Goal: Transaction & Acquisition: Purchase product/service

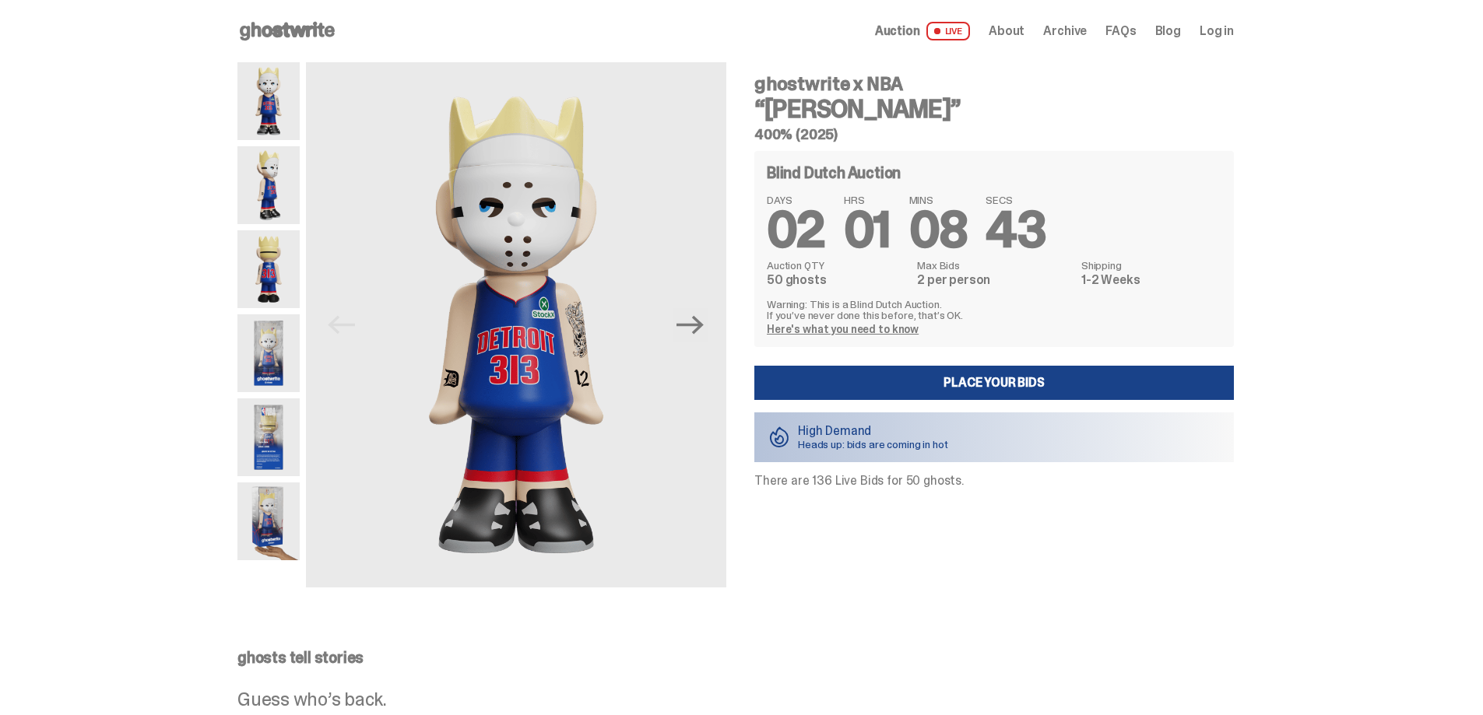
click at [971, 159] on div "Blind Dutch Auction DAYS 02 HRS 01 MINS 08 SECS 14 Auction QTY 50 ghosts Max Bi…" at bounding box center [993, 249] width 479 height 196
click at [307, 33] on use at bounding box center [287, 31] width 95 height 19
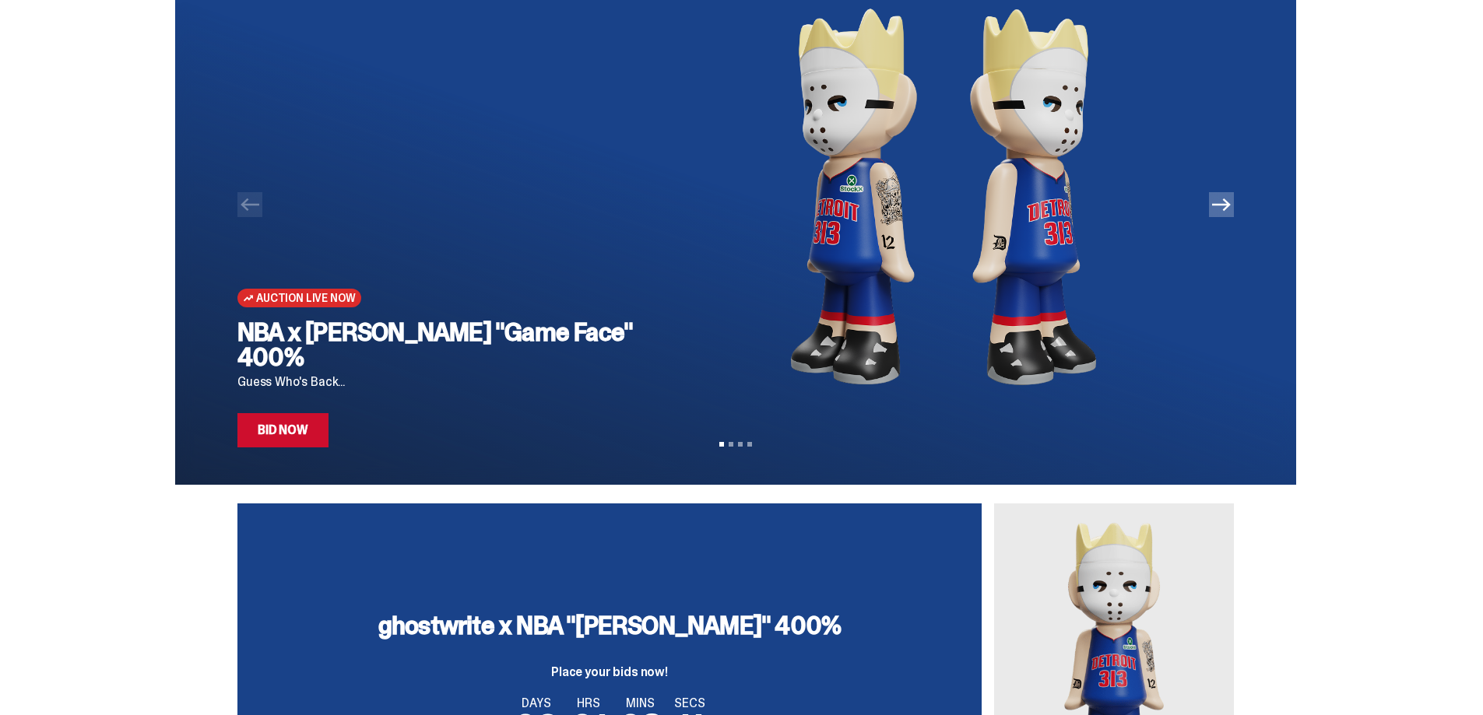
scroll to position [78, 0]
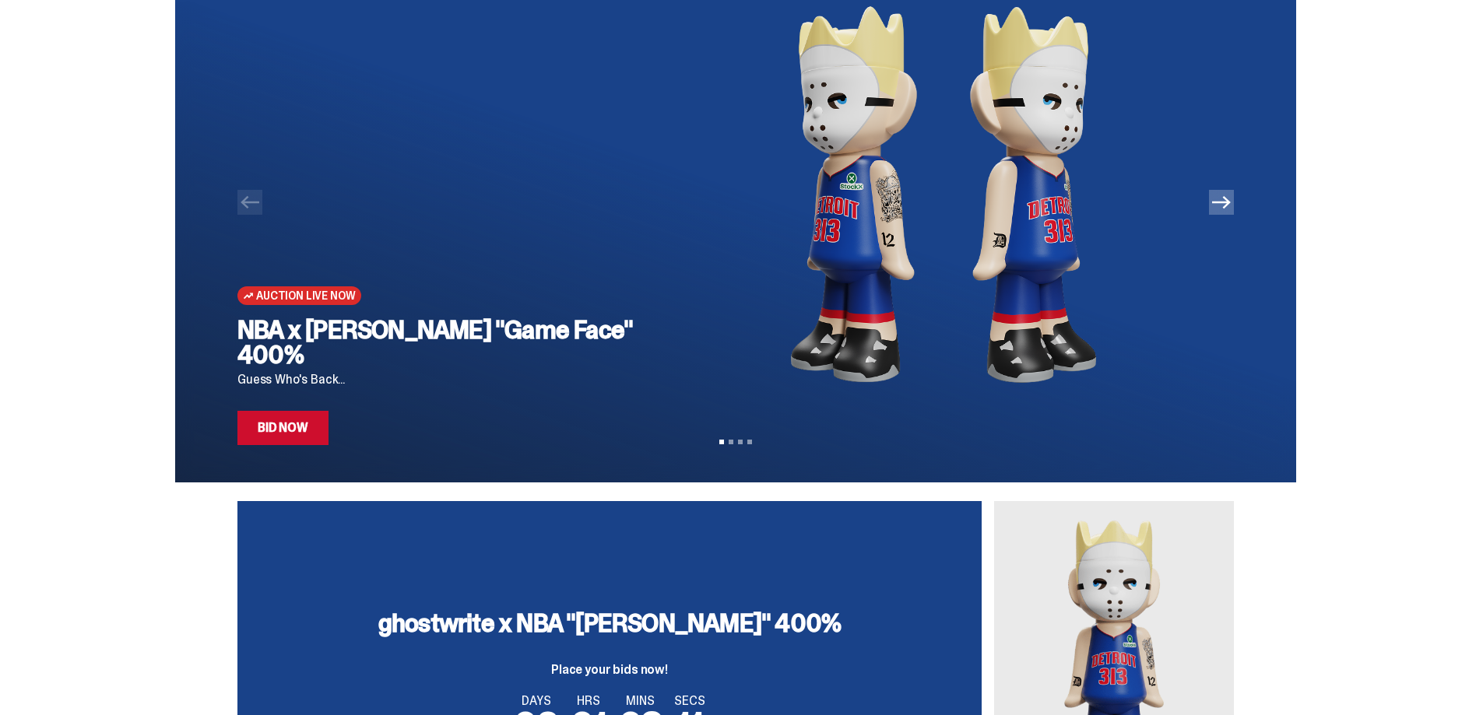
click at [884, 251] on img at bounding box center [943, 194] width 532 height 420
click at [275, 439] on link "Bid Now" at bounding box center [282, 428] width 91 height 34
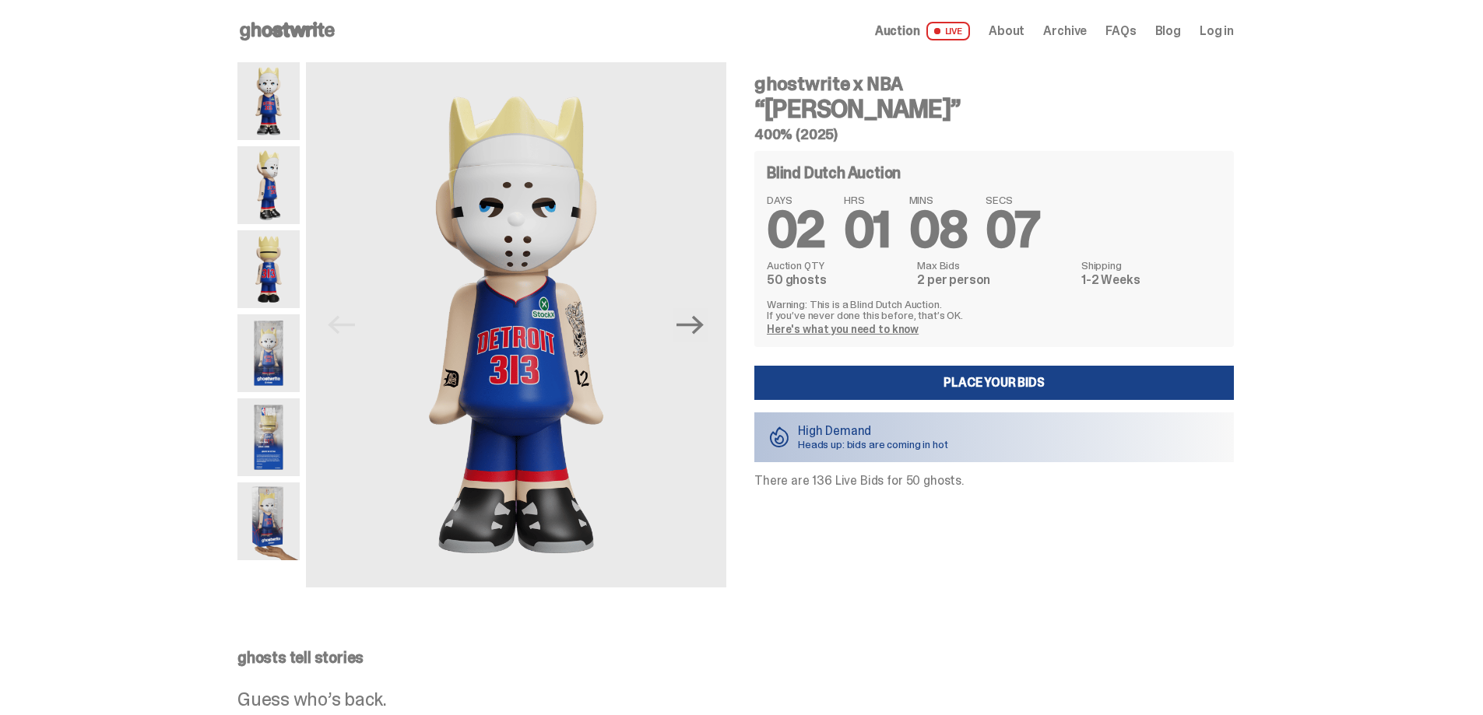
click at [910, 439] on p "Heads up: bids are coming in hot" at bounding box center [873, 444] width 150 height 11
click at [720, 316] on img at bounding box center [516, 324] width 420 height 525
click at [707, 328] on button "Next" at bounding box center [690, 325] width 34 height 34
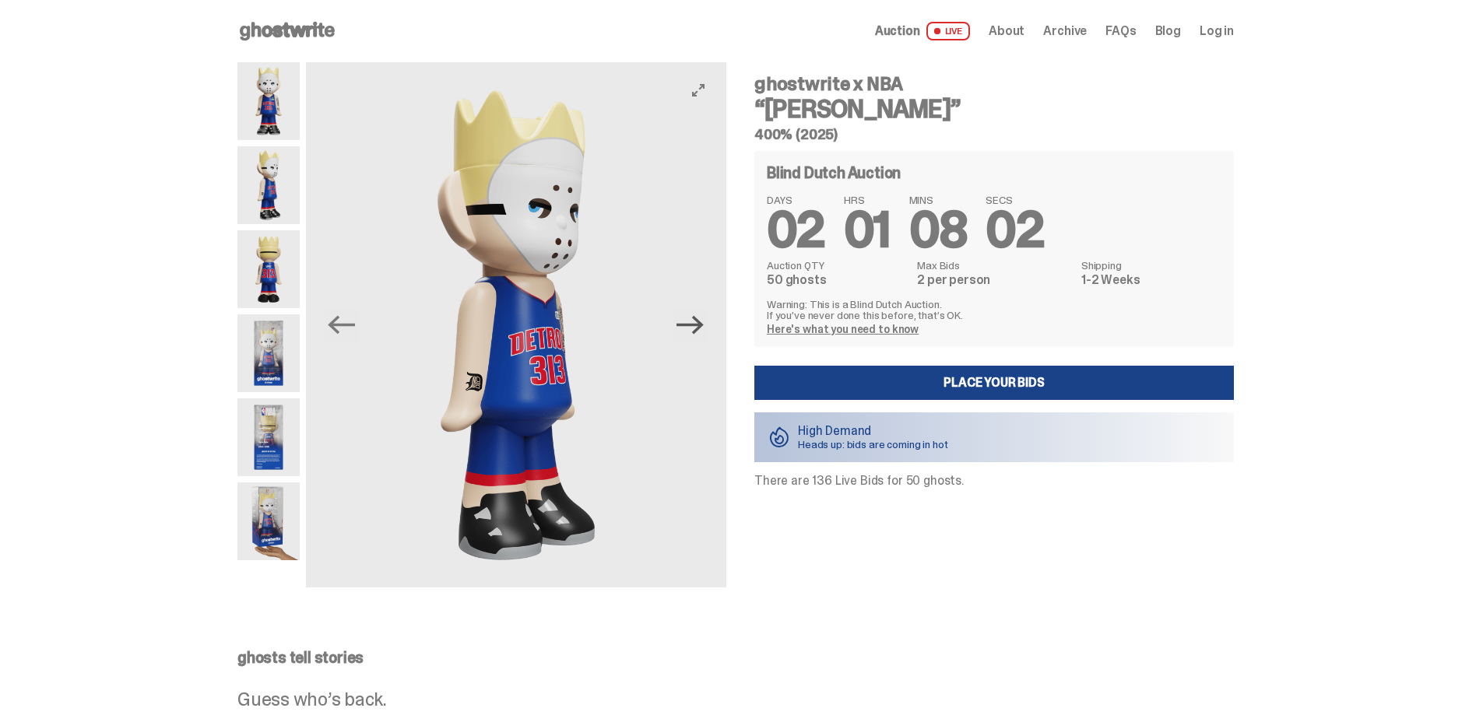
click at [704, 330] on icon "Next" at bounding box center [689, 324] width 27 height 27
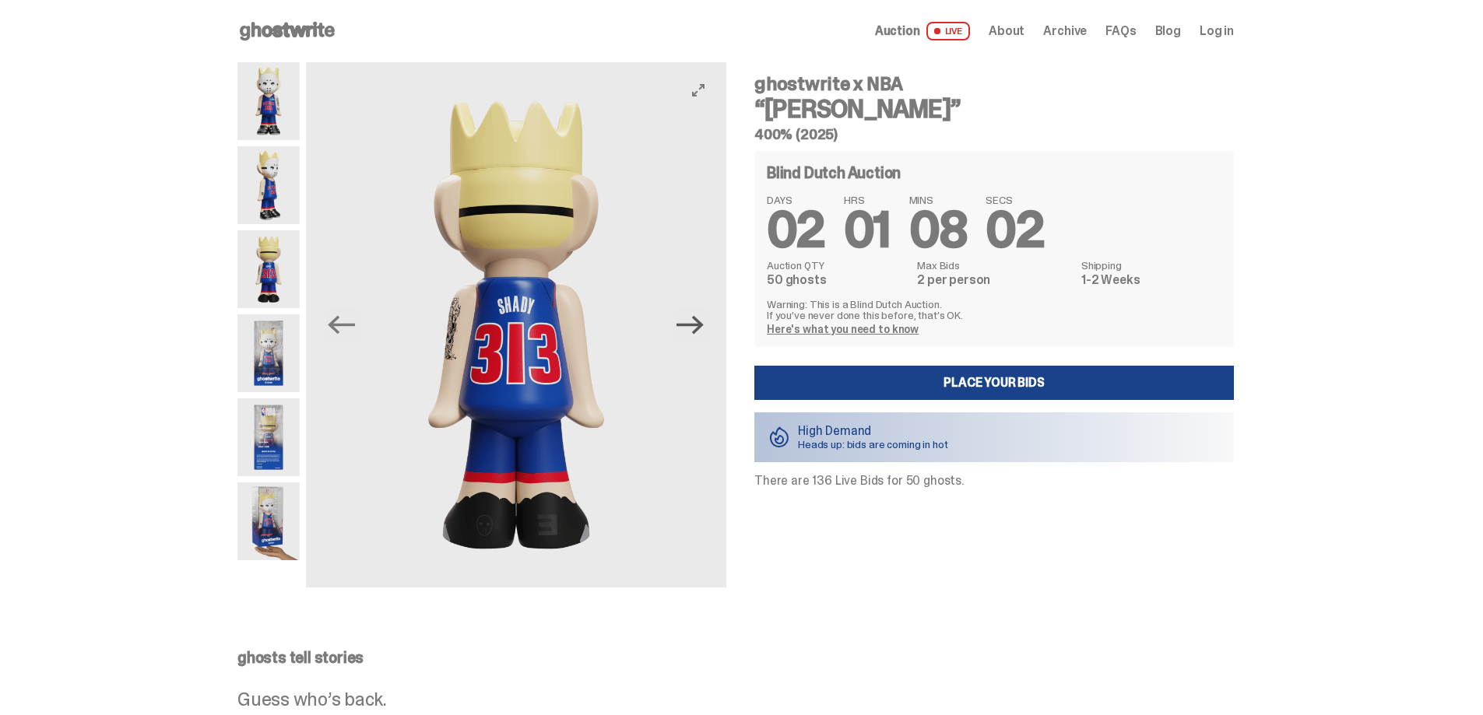
click at [703, 329] on icon "Next" at bounding box center [689, 325] width 27 height 19
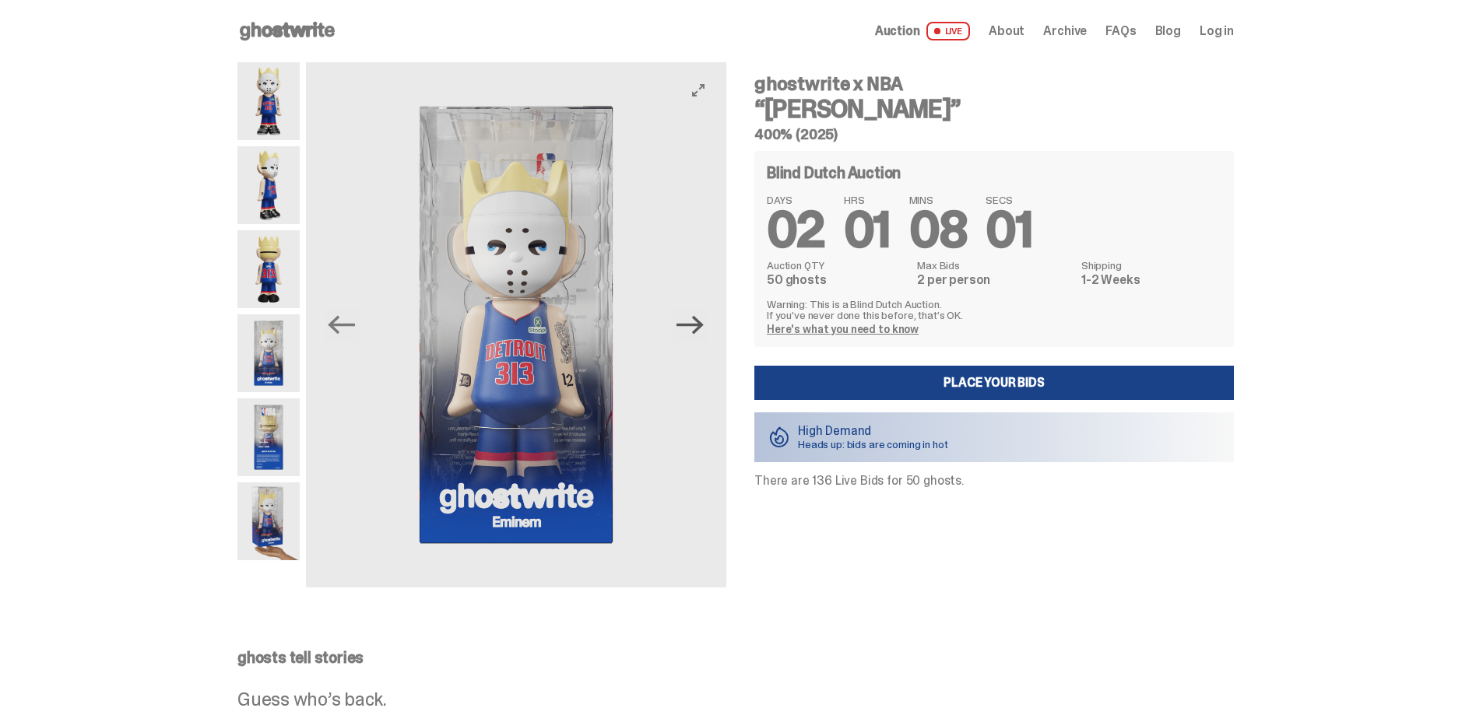
click at [701, 328] on icon "Next" at bounding box center [689, 324] width 27 height 27
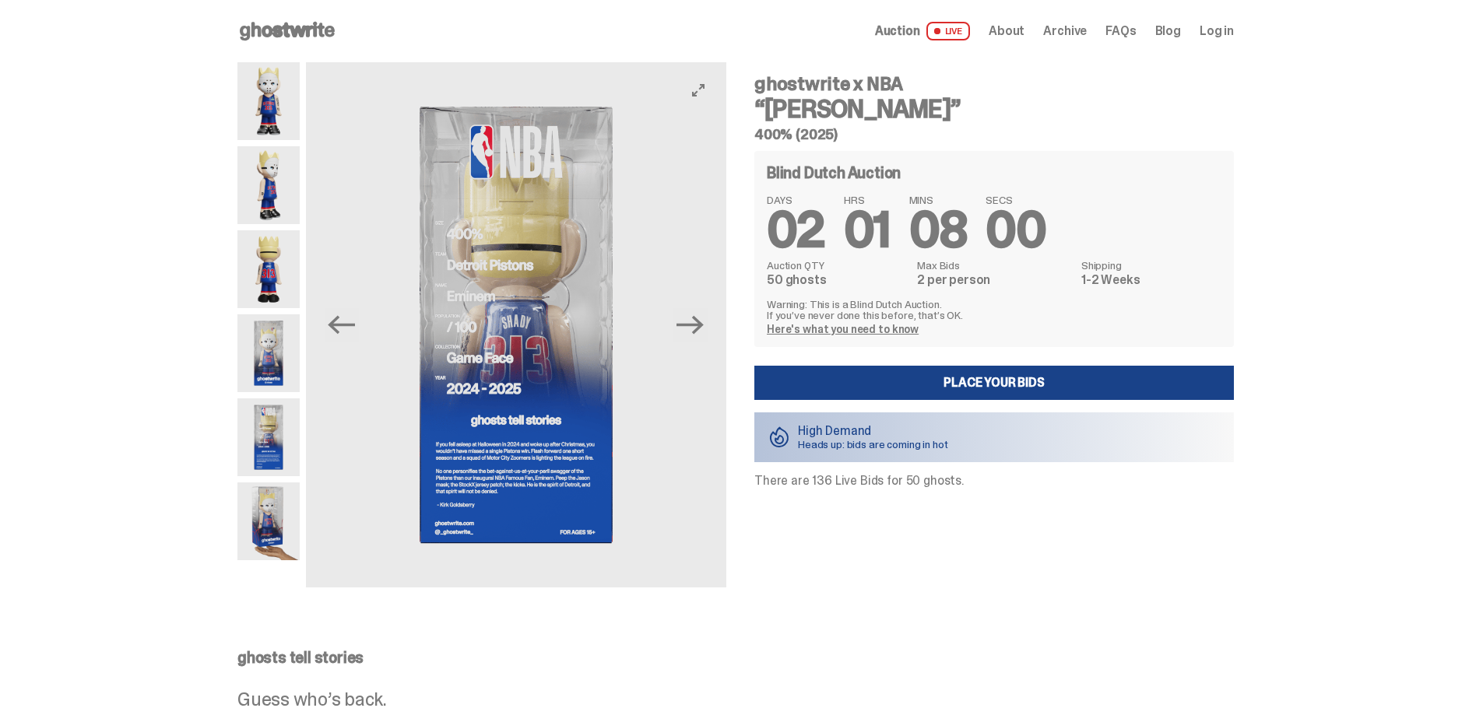
click at [377, 348] on img at bounding box center [516, 324] width 420 height 525
click at [332, 351] on img at bounding box center [516, 324] width 420 height 525
click at [346, 337] on icon "Previous" at bounding box center [341, 324] width 27 height 27
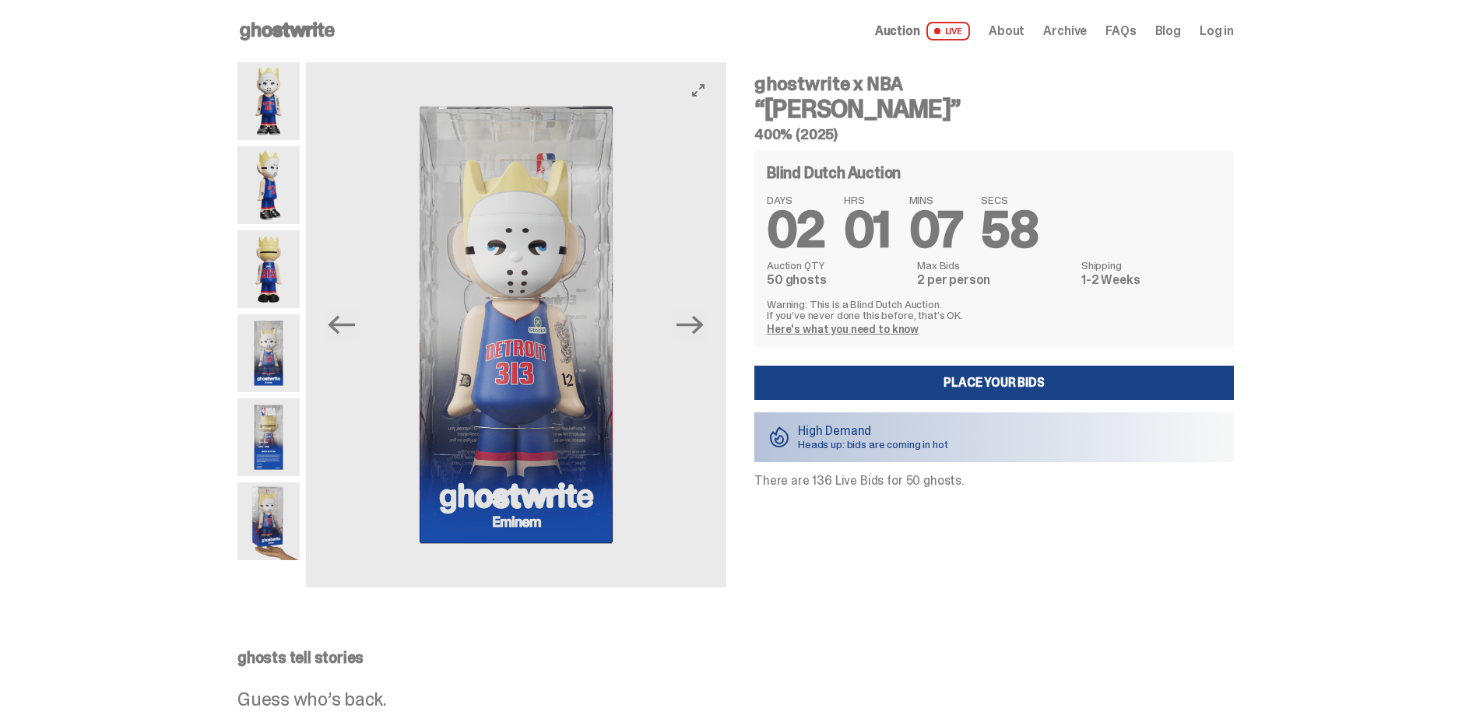
click at [707, 335] on button "Next" at bounding box center [690, 325] width 34 height 34
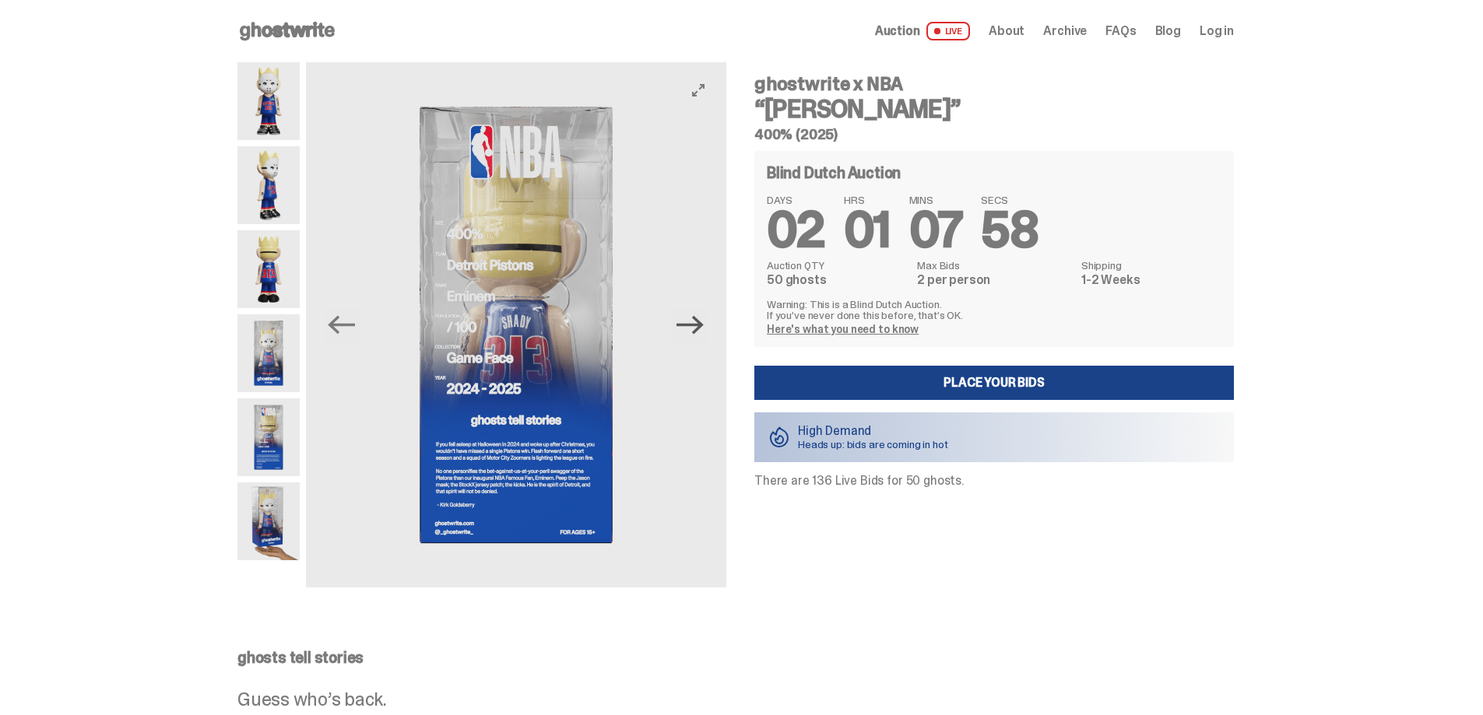
click at [704, 330] on icon "Next" at bounding box center [689, 324] width 27 height 27
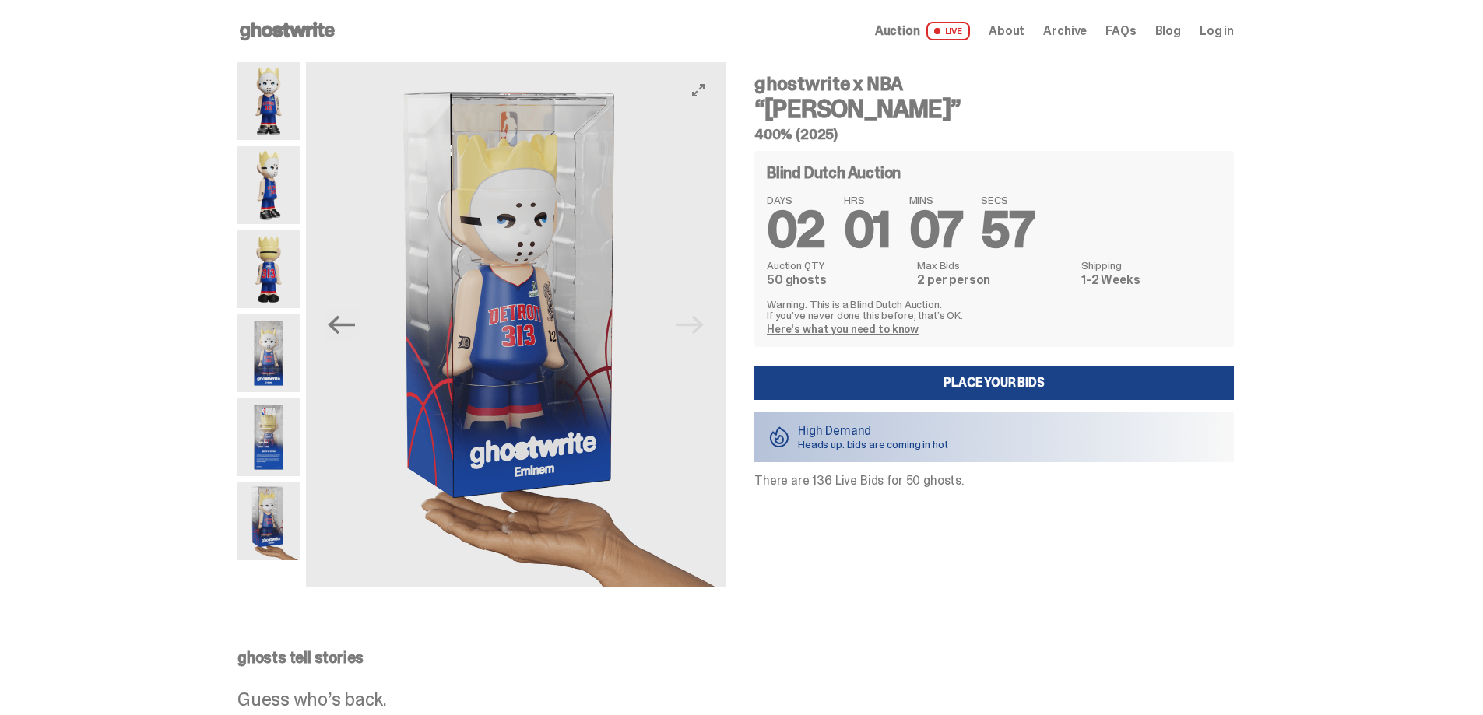
click at [707, 330] on img at bounding box center [516, 324] width 420 height 525
click at [702, 328] on img at bounding box center [516, 324] width 420 height 525
click at [389, 339] on img at bounding box center [516, 324] width 420 height 525
click at [335, 337] on icon "Previous" at bounding box center [341, 324] width 27 height 27
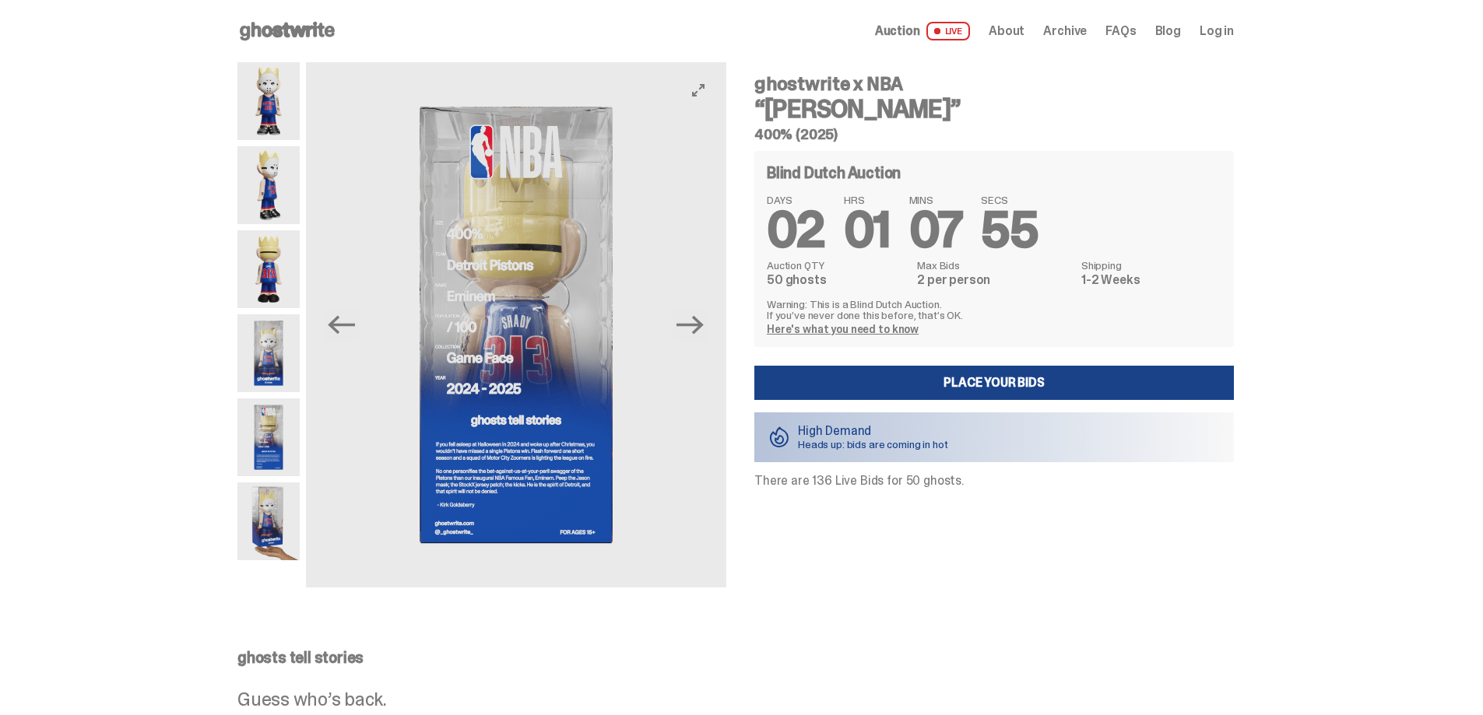
click at [500, 284] on img at bounding box center [516, 324] width 420 height 525
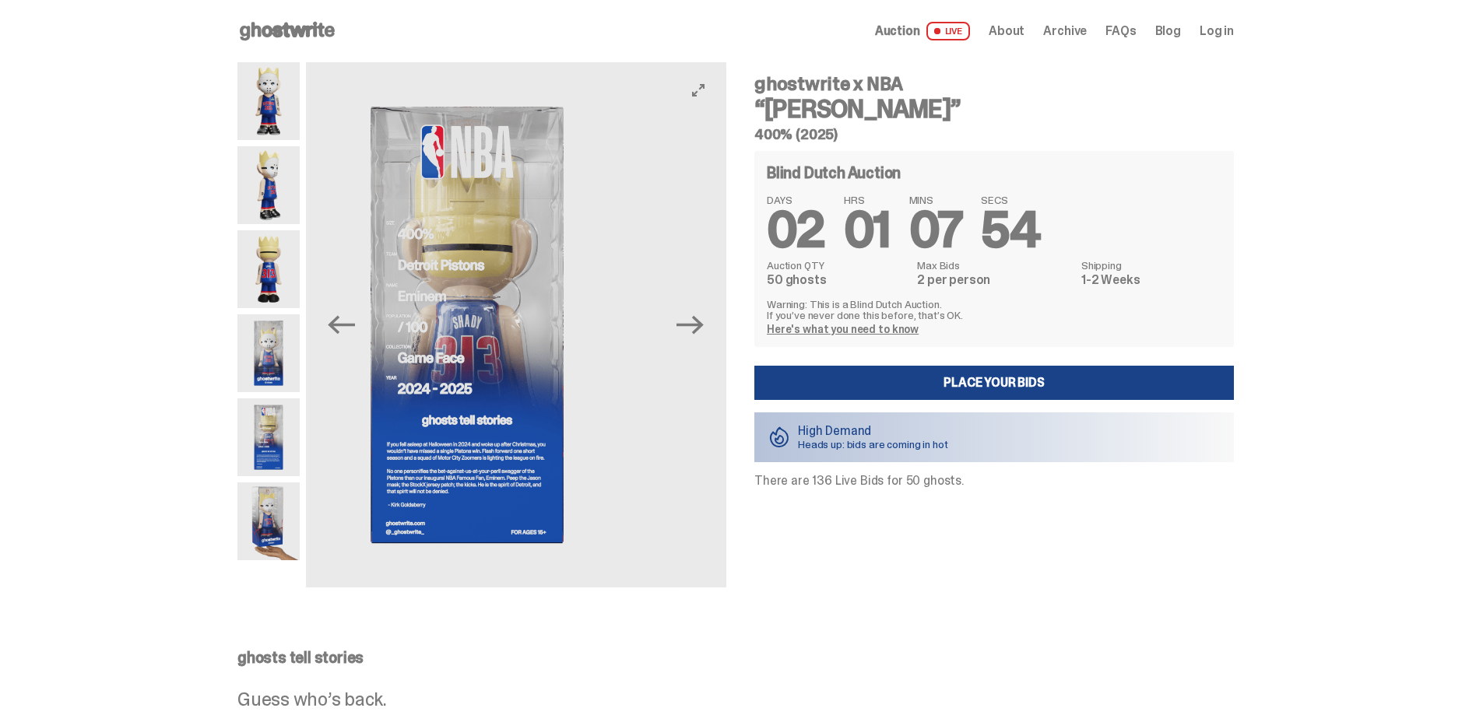
click at [462, 306] on img at bounding box center [467, 324] width 420 height 525
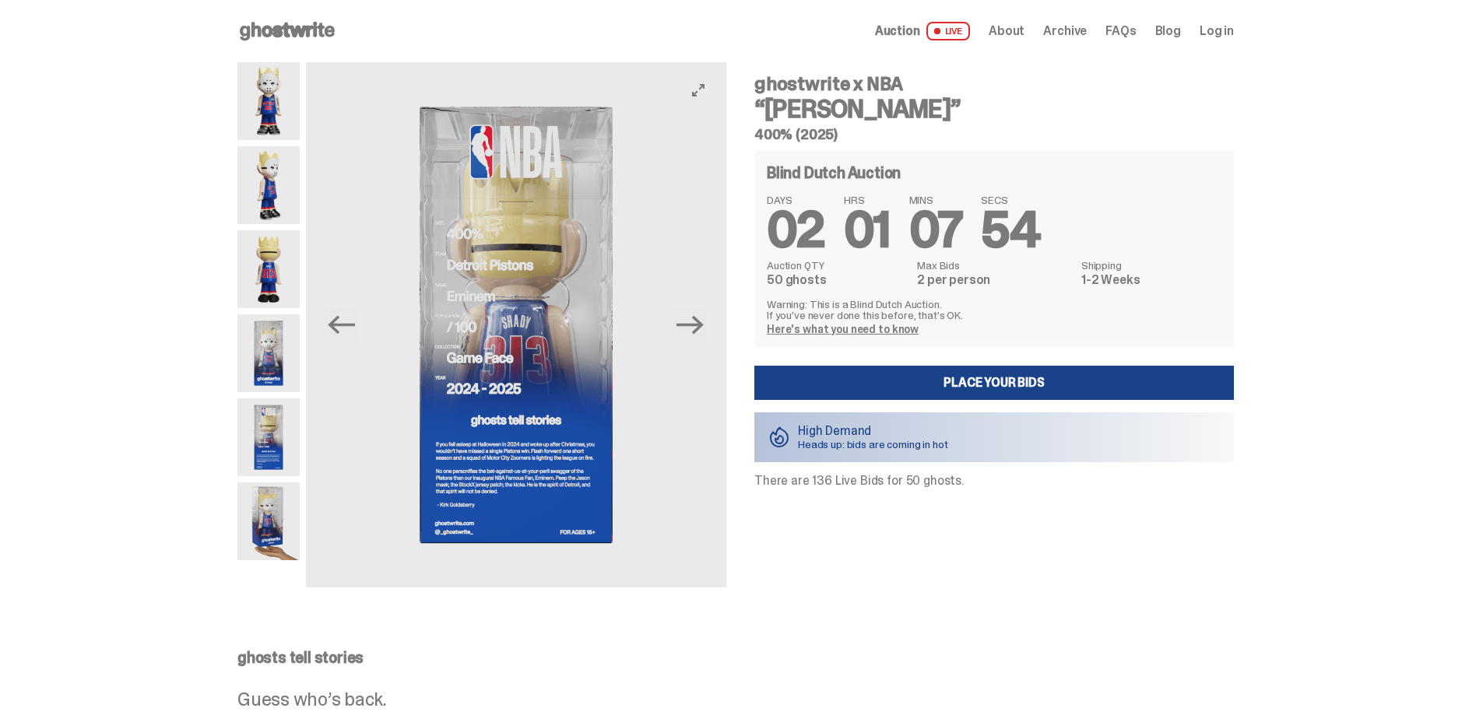
click at [614, 325] on img at bounding box center [516, 324] width 420 height 525
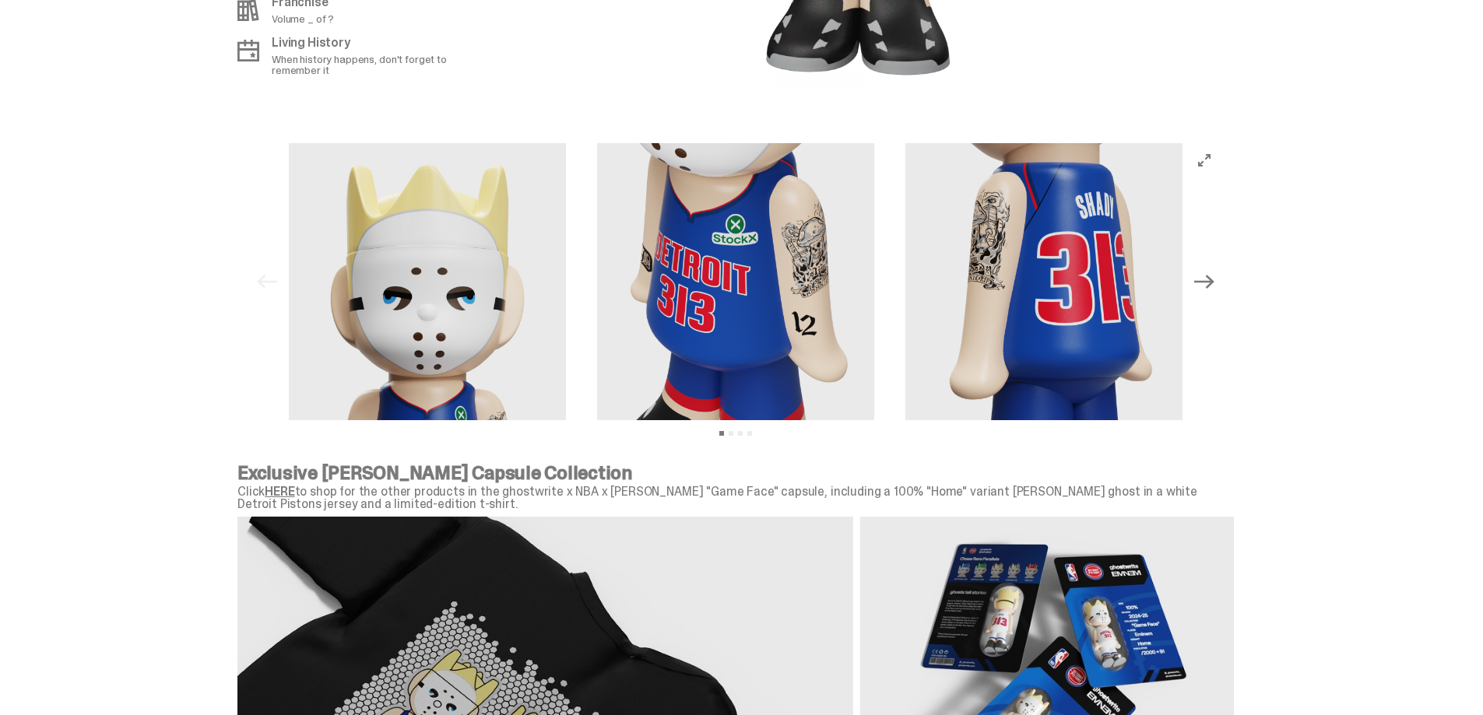
scroll to position [1479, 0]
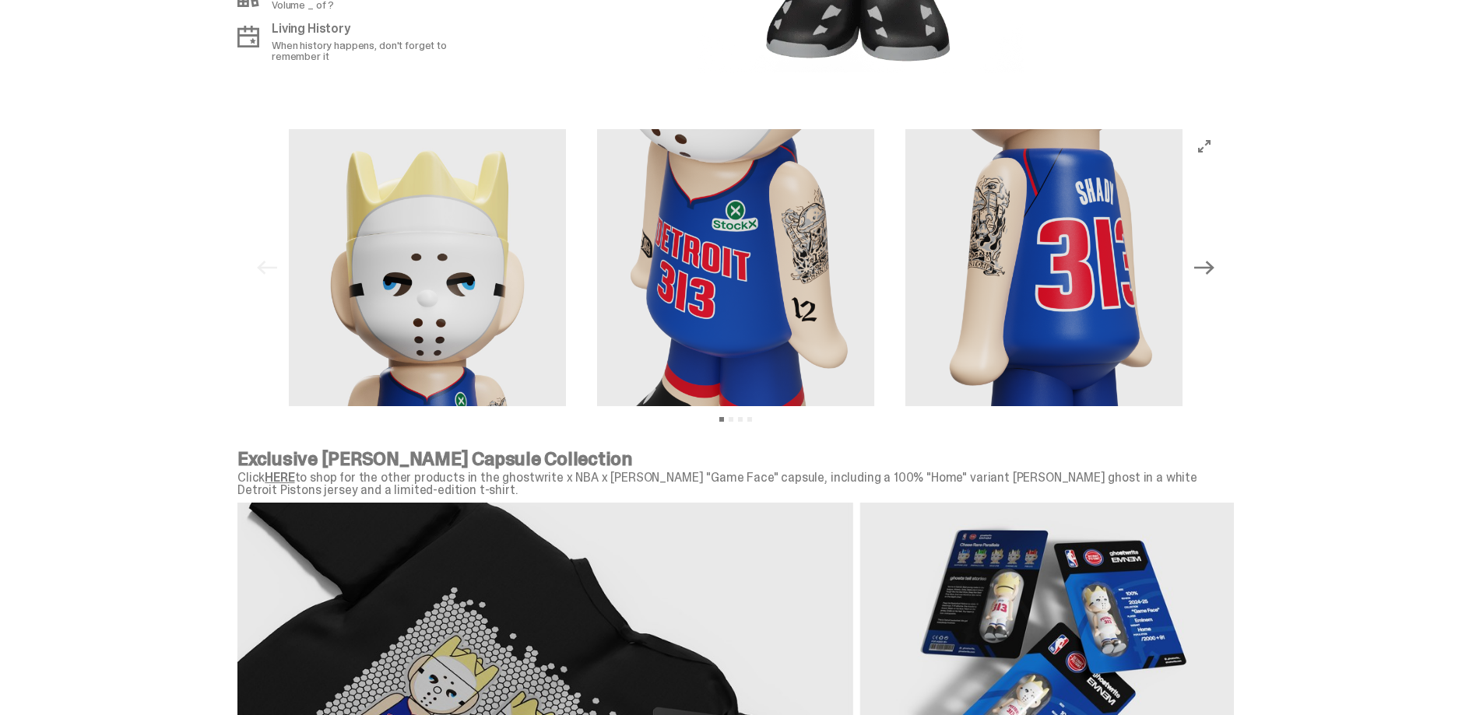
click at [1195, 266] on button "Next" at bounding box center [1204, 268] width 34 height 34
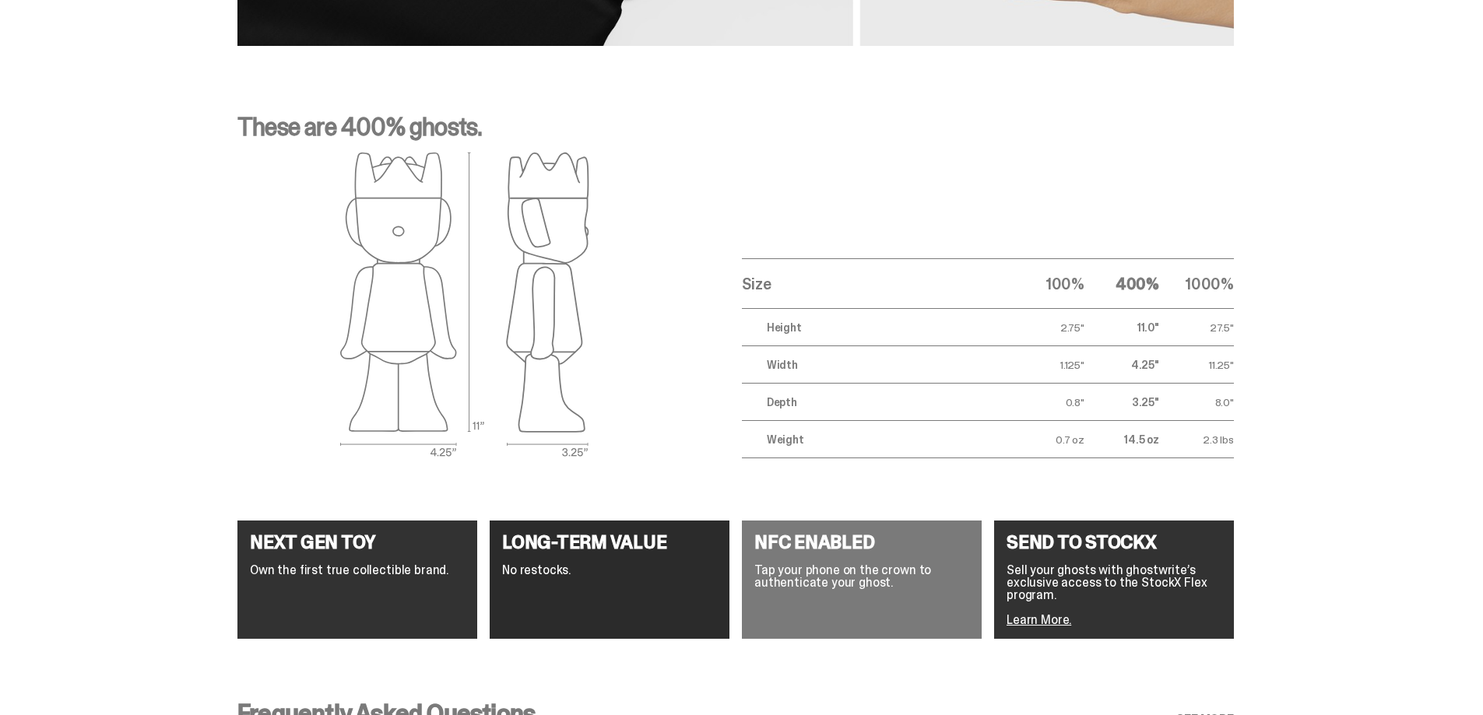
scroll to position [2101, 0]
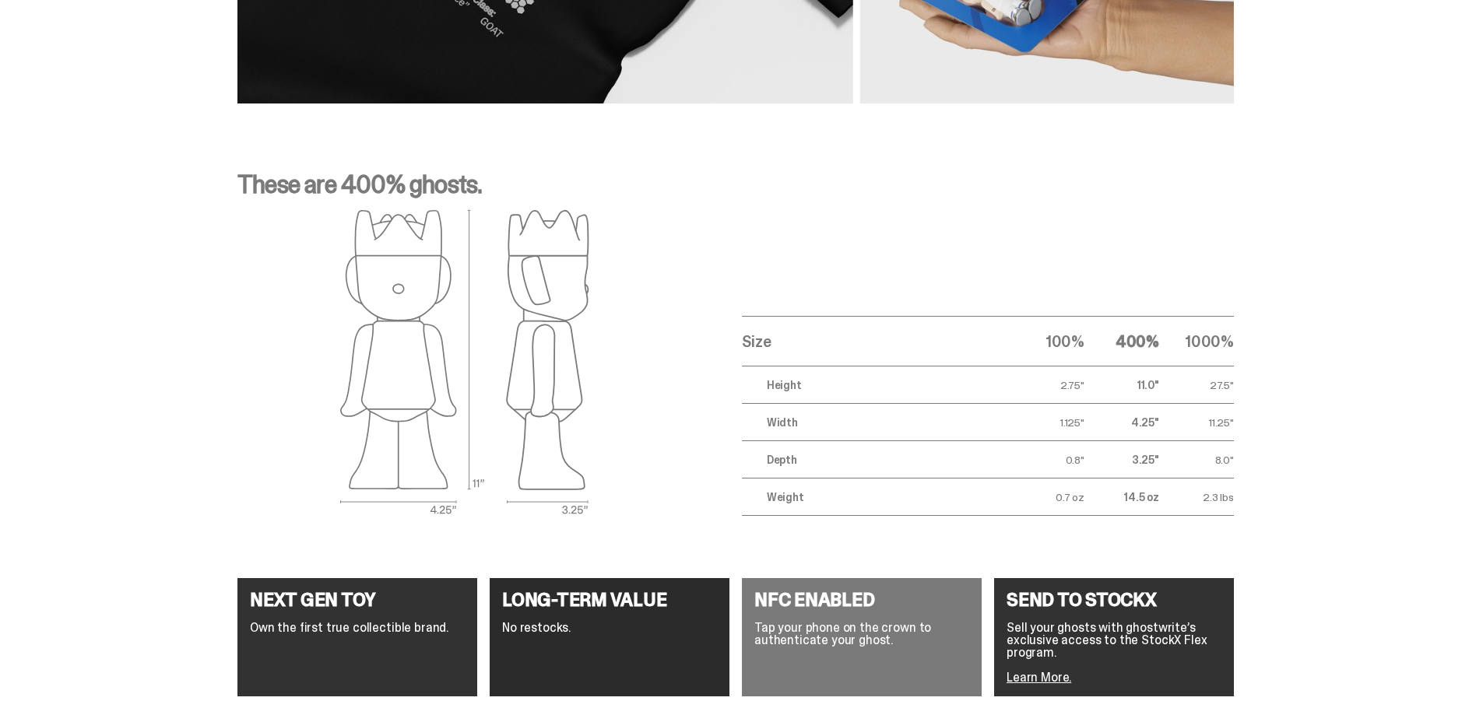
click at [123, 313] on div "These are 400% ghosts. Size 100% 400% 1000% Height 2.75" 11.0" 27.5" Width 1.12…" at bounding box center [735, 344] width 1471 height 419
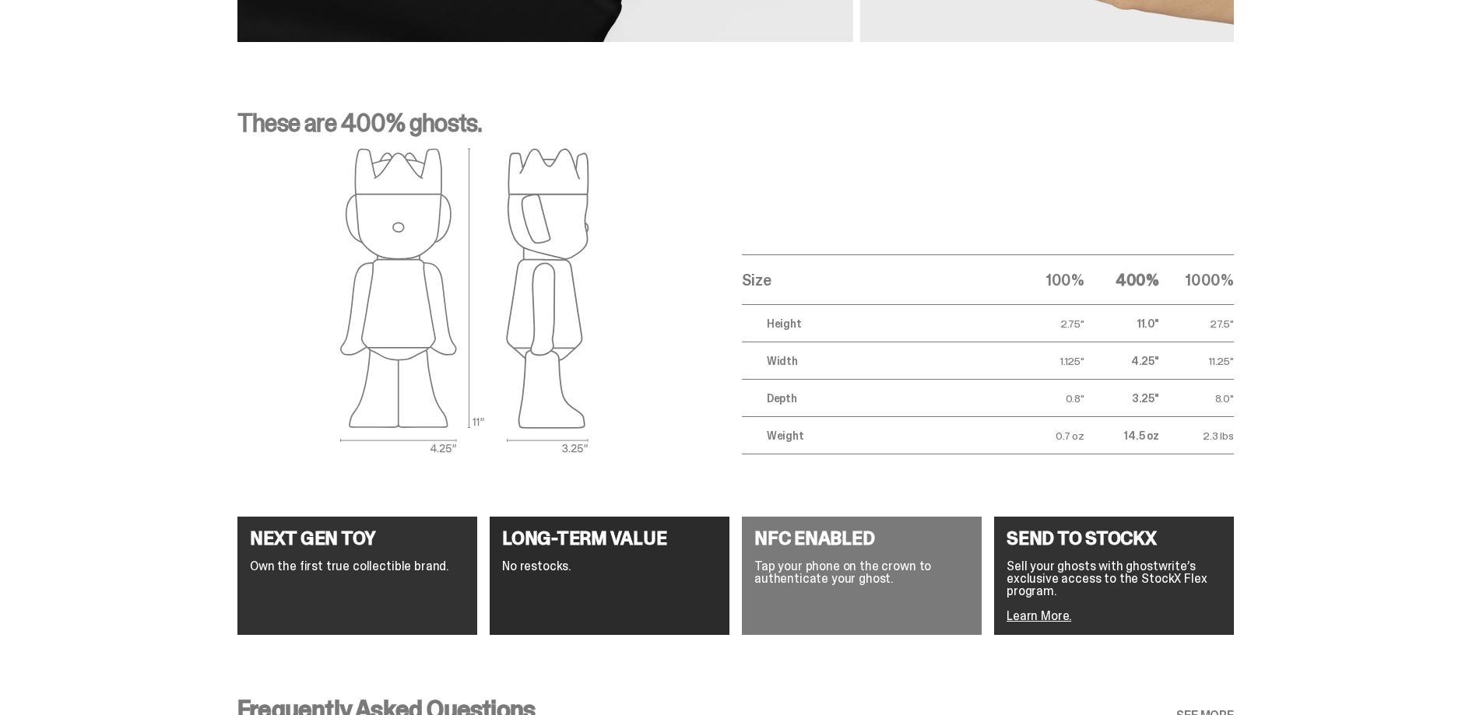
scroll to position [2515, 0]
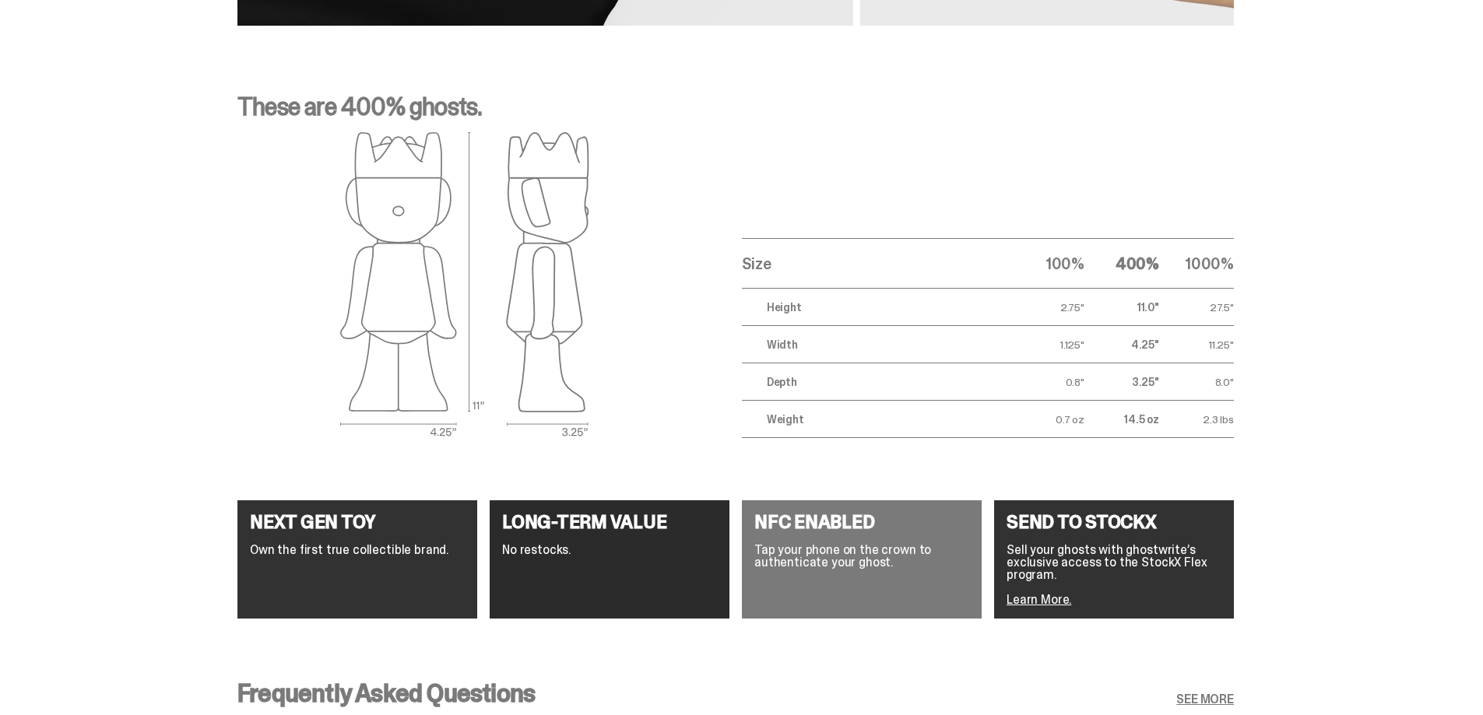
click at [123, 313] on div "These are 400% ghosts. Size 100% 400% 1000% Height 2.75" 11.0" 27.5" Width 1.12…" at bounding box center [735, 266] width 1471 height 419
click at [1129, 76] on div "These are 400% ghosts. Size 100% 400% 1000% Height 2.75" 11.0" 27.5" Width 1.12…" at bounding box center [735, 266] width 1471 height 419
click at [1132, 100] on p "These are 400% ghosts." at bounding box center [735, 112] width 996 height 37
click at [1132, 104] on p "These are 400% ghosts." at bounding box center [735, 112] width 996 height 37
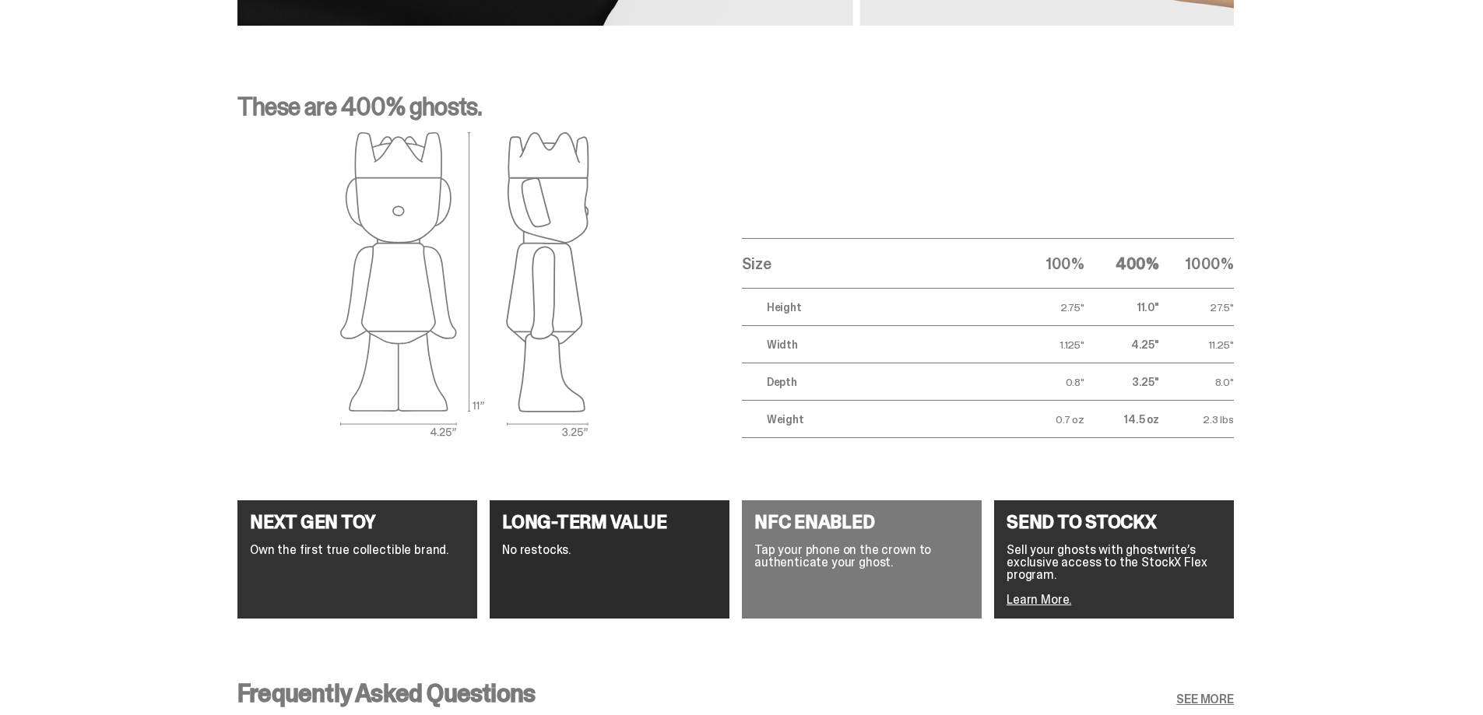
click at [1132, 104] on p "These are 400% ghosts." at bounding box center [735, 112] width 996 height 37
click at [453, 275] on img at bounding box center [464, 285] width 249 height 307
click at [573, 254] on img at bounding box center [464, 285] width 249 height 307
click at [842, 134] on div "Size 100% 400% 1000% Height 2.75" 11.0" 27.5" Width 1.125" 4.25" 11.25" Depth 0…" at bounding box center [975, 285] width 517 height 307
click at [949, 120] on p "These are 400% ghosts." at bounding box center [735, 112] width 996 height 37
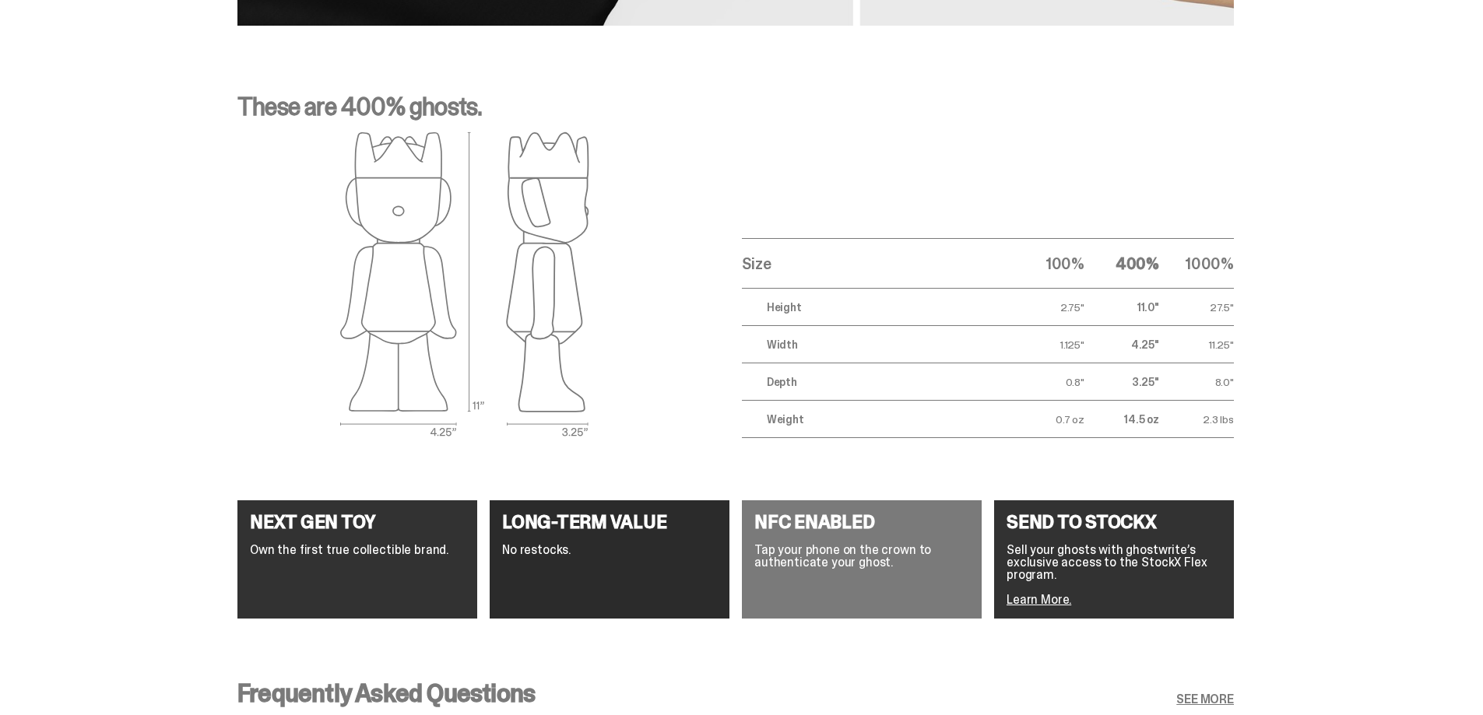
click at [953, 119] on p "These are 400% ghosts." at bounding box center [735, 112] width 996 height 37
